Goal: Task Accomplishment & Management: Complete application form

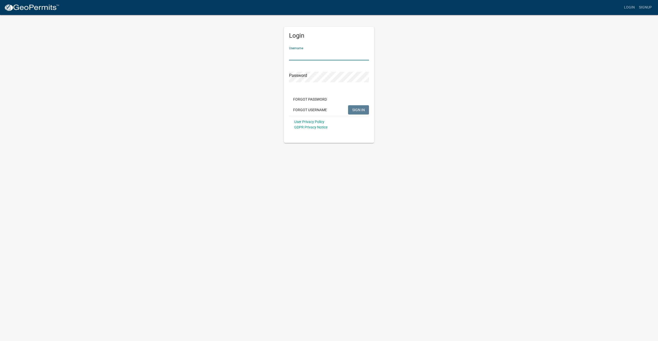
click at [310, 53] on input "Username" at bounding box center [329, 55] width 80 height 11
type input "gcabalka"
click at [348, 105] on button "SIGN IN" at bounding box center [358, 109] width 21 height 9
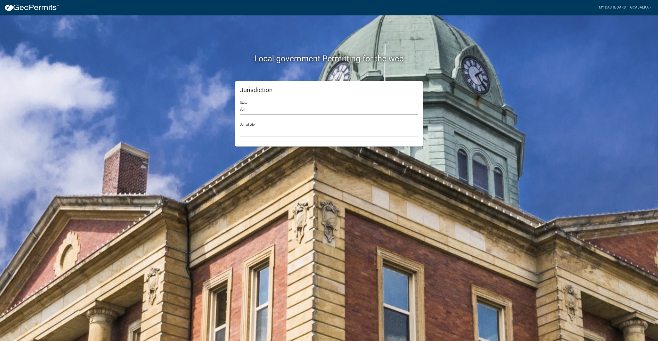
click at [306, 108] on select "All [US_STATE] [US_STATE] [US_STATE] [US_STATE] [US_STATE] [US_STATE] [US_STATE…" at bounding box center [329, 109] width 178 height 11
select select "[US_STATE]"
click at [240, 104] on select "All [US_STATE] [US_STATE] [US_STATE] [US_STATE] [US_STATE] [US_STATE] [US_STATE…" at bounding box center [329, 109] width 178 height 11
click at [293, 133] on select "[GEOGRAPHIC_DATA], [US_STATE] [GEOGRAPHIC_DATA], [US_STATE] [GEOGRAPHIC_DATA], …" at bounding box center [329, 131] width 178 height 11
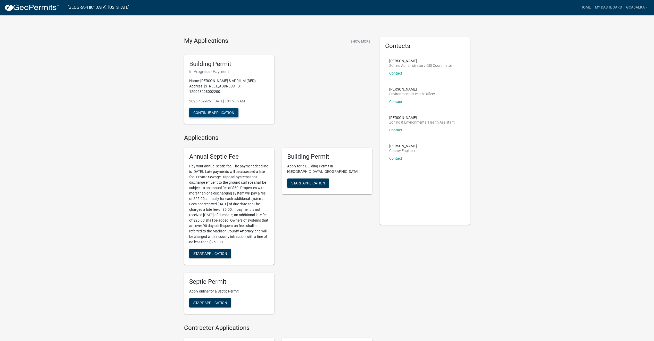
click at [221, 112] on button "Continue Application" at bounding box center [213, 112] width 49 height 9
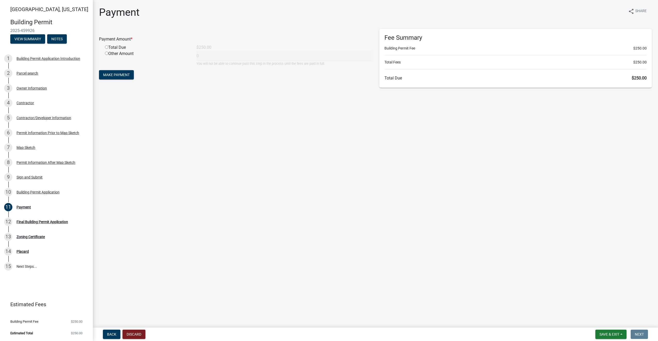
click at [104, 48] on div "Total Due" at bounding box center [147, 47] width 92 height 6
click at [105, 47] on div "Total Due" at bounding box center [147, 47] width 92 height 6
click at [107, 48] on input "radio" at bounding box center [106, 46] width 3 height 3
radio input "true"
type input "250"
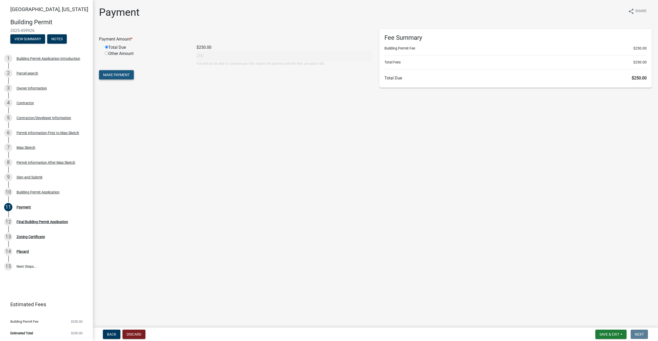
click at [113, 75] on span "Make Payment" at bounding box center [116, 75] width 27 height 4
